Goal: Task Accomplishment & Management: Manage account settings

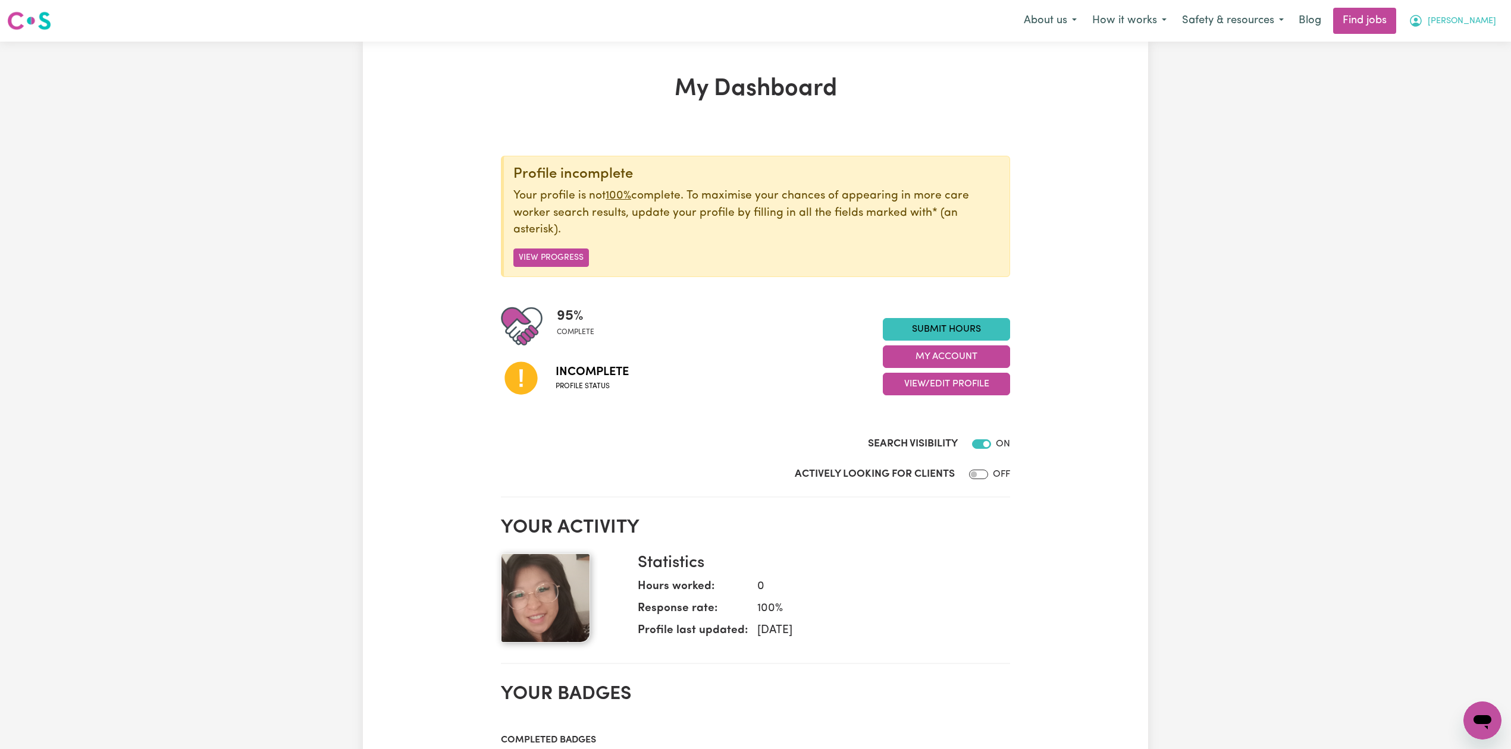
click at [1478, 26] on span "[PERSON_NAME]" at bounding box center [1462, 21] width 68 height 13
click at [1466, 84] on link "Logout" at bounding box center [1456, 91] width 94 height 23
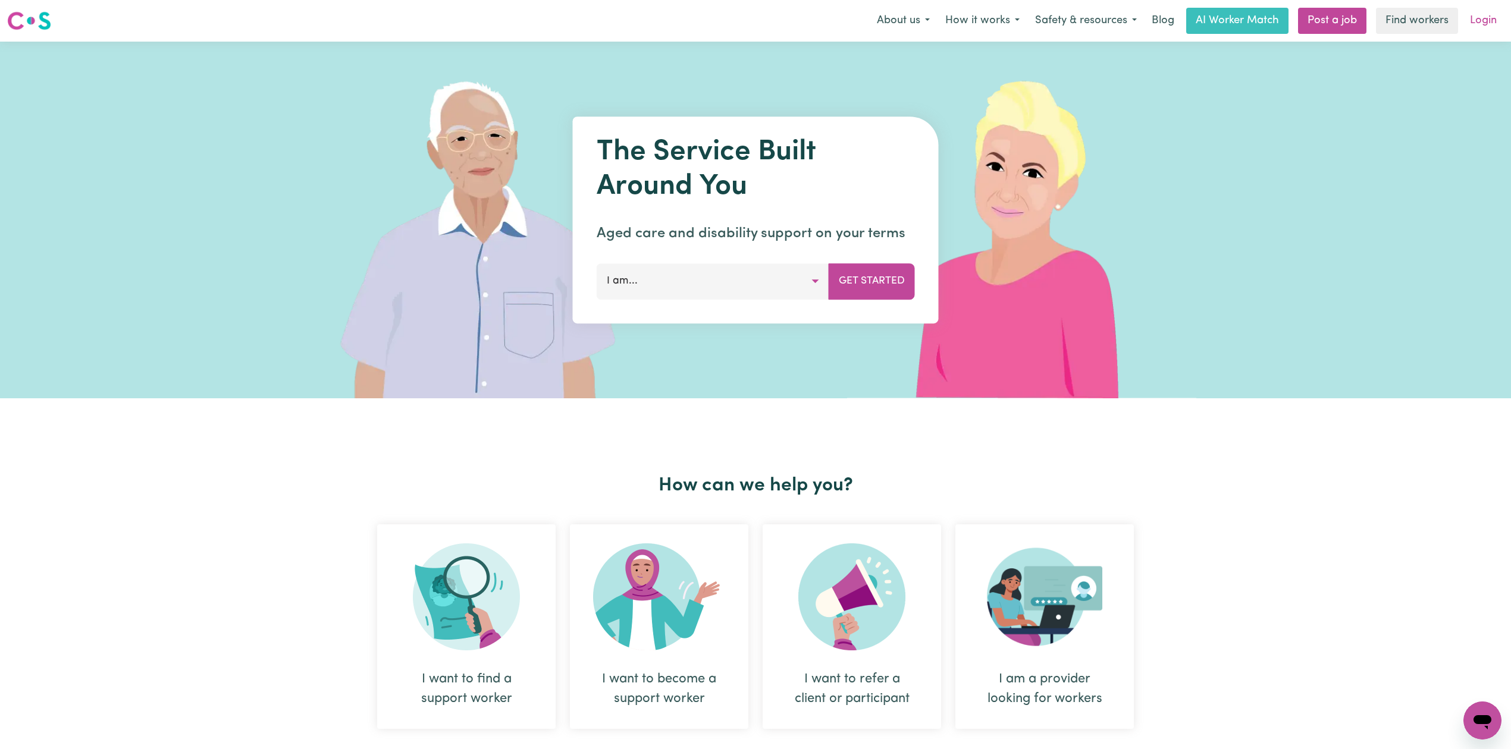
click at [1481, 15] on link "Login" at bounding box center [1483, 21] width 41 height 26
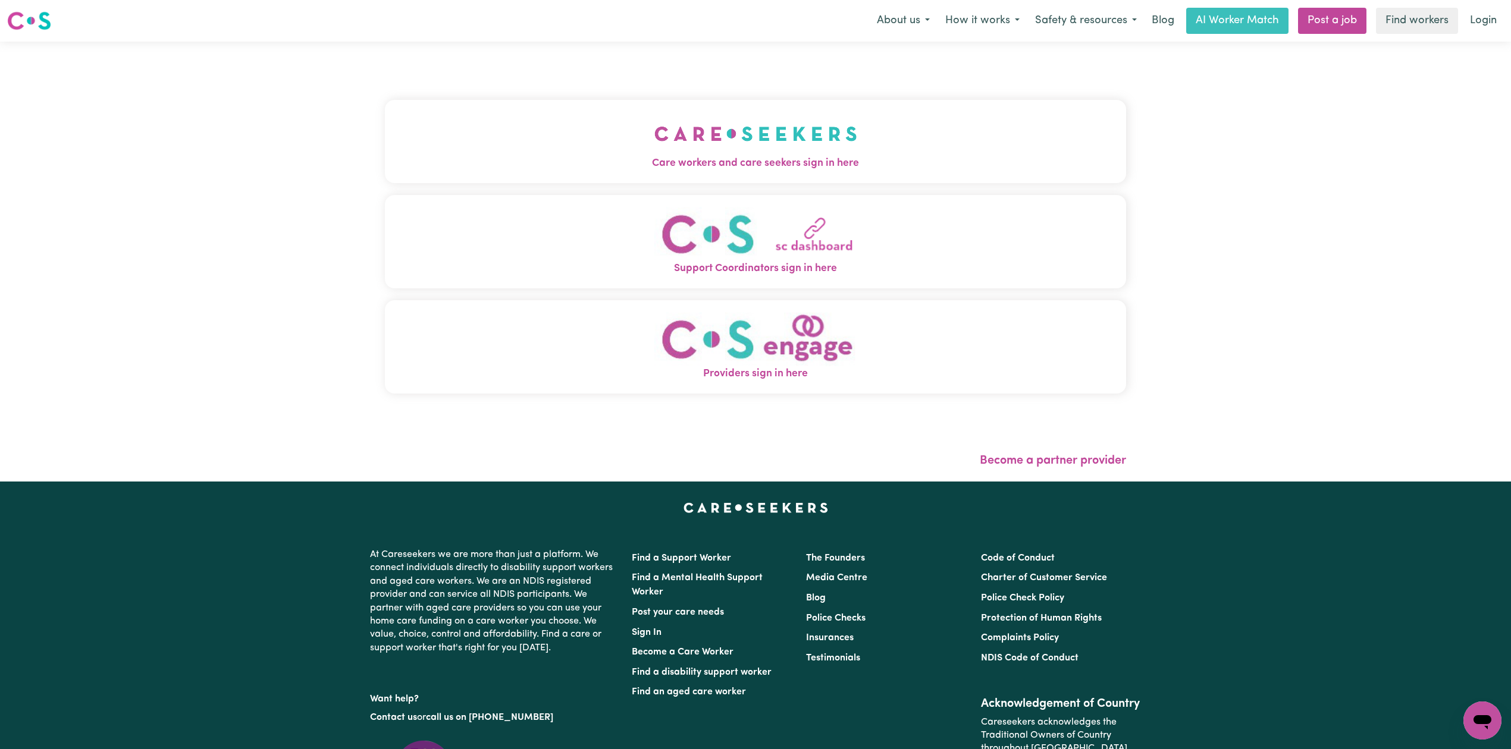
click at [472, 74] on div "Care workers and care seekers sign in here Support Coordinators sign in here Pr…" at bounding box center [755, 252] width 741 height 375
drag, startPoint x: 450, startPoint y: 148, endPoint x: 429, endPoint y: 153, distance: 20.8
click at [448, 150] on button "Care workers and care seekers sign in here" at bounding box center [755, 141] width 741 height 83
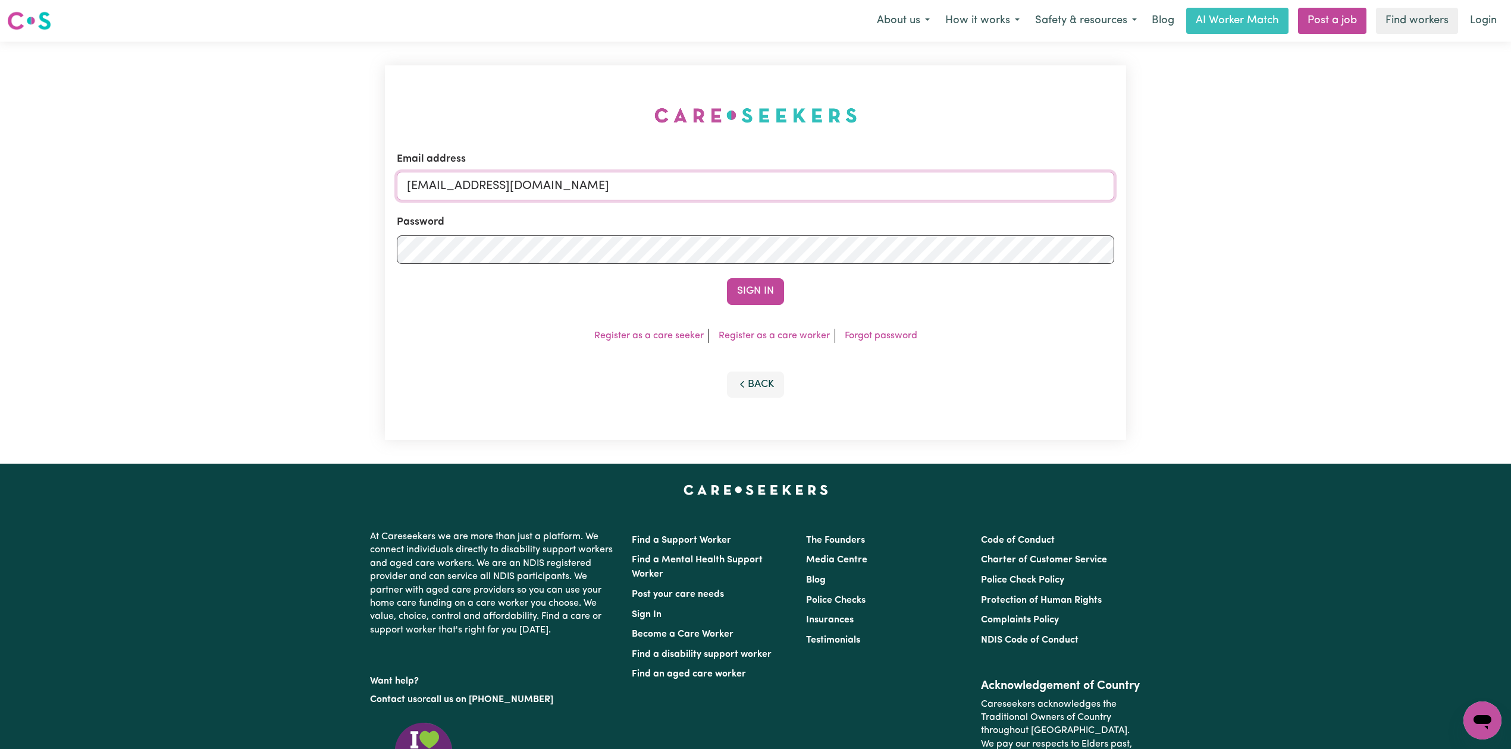
click at [453, 193] on input "[EMAIL_ADDRESS][DOMAIN_NAME]" at bounding box center [755, 186] width 717 height 29
drag, startPoint x: 468, startPoint y: 184, endPoint x: 779, endPoint y: 203, distance: 311.7
click at [779, 203] on form "Email address Superuser~[EMAIL_ADDRESS][DOMAIN_NAME] Password Sign In" at bounding box center [755, 228] width 717 height 153
type input "Superuser~[EMAIL_ADDRESS][DOMAIN_NAME]"
click at [754, 290] on button "Sign In" at bounding box center [755, 291] width 57 height 26
